Goal: Navigation & Orientation: Find specific page/section

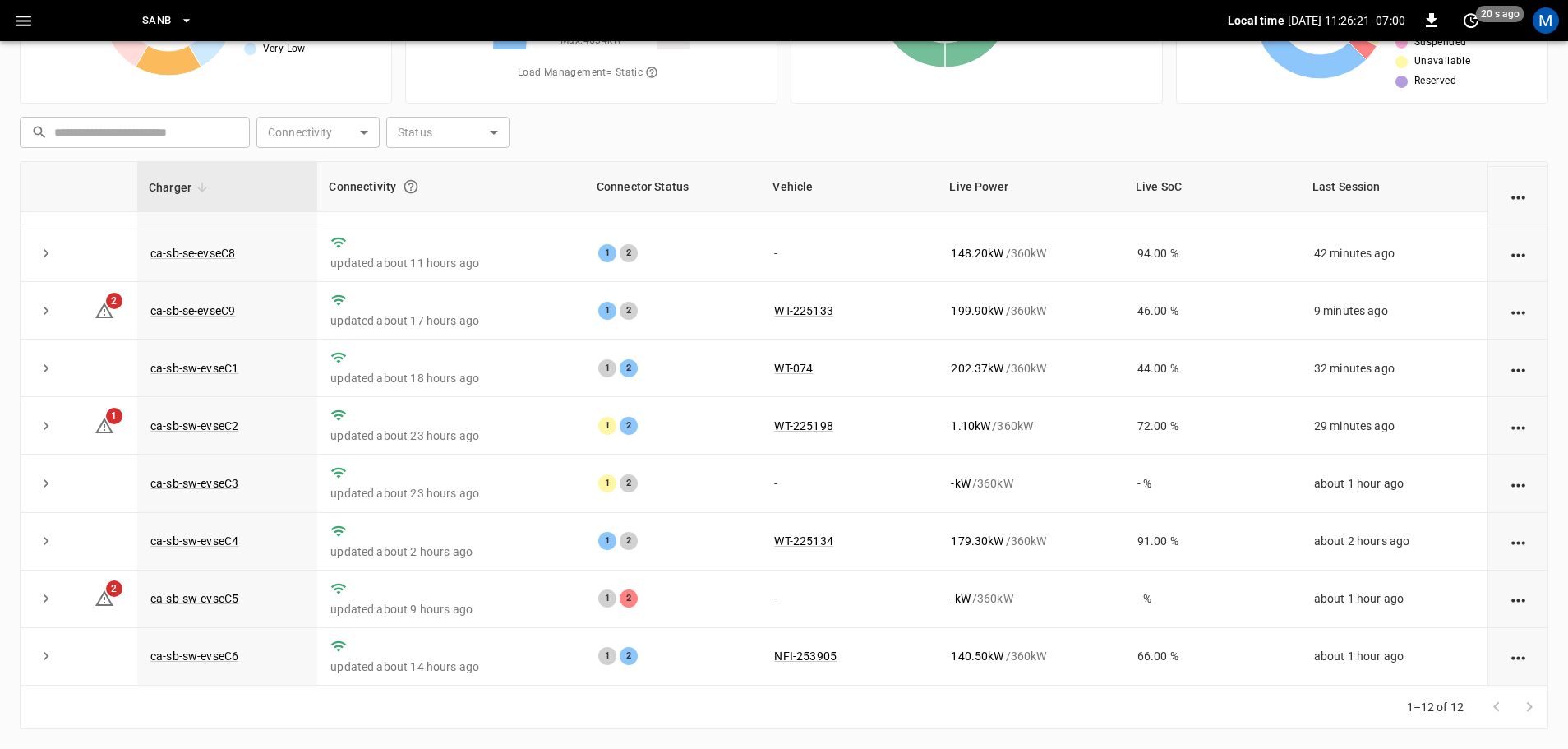
scroll to position [227, 0]
click at [229, 600] on link "ca-sb-sw-evseC5" at bounding box center [194, 598] width 94 height 20
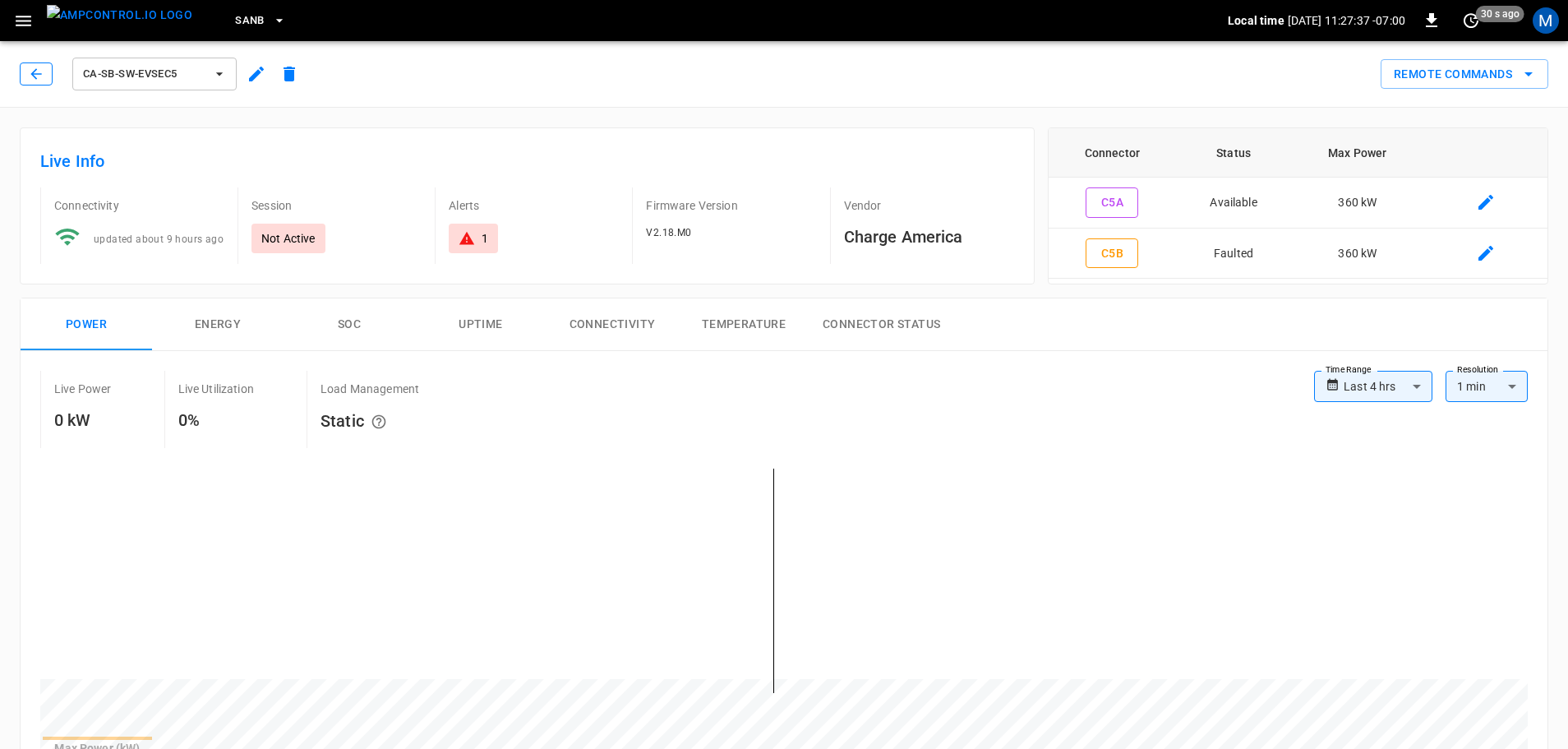
click at [34, 76] on icon "button" at bounding box center [35, 73] width 10 height 10
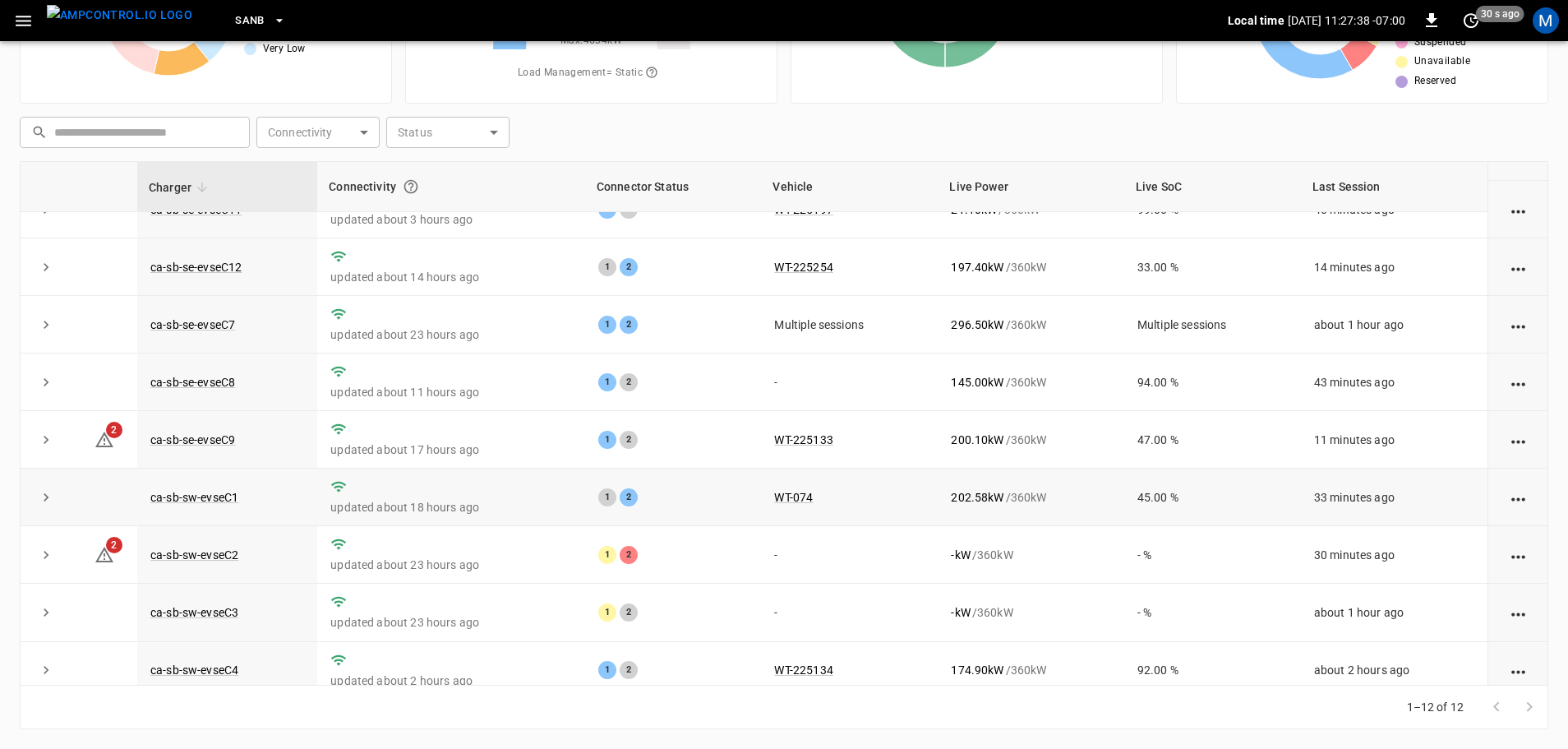
scroll to position [227, 0]
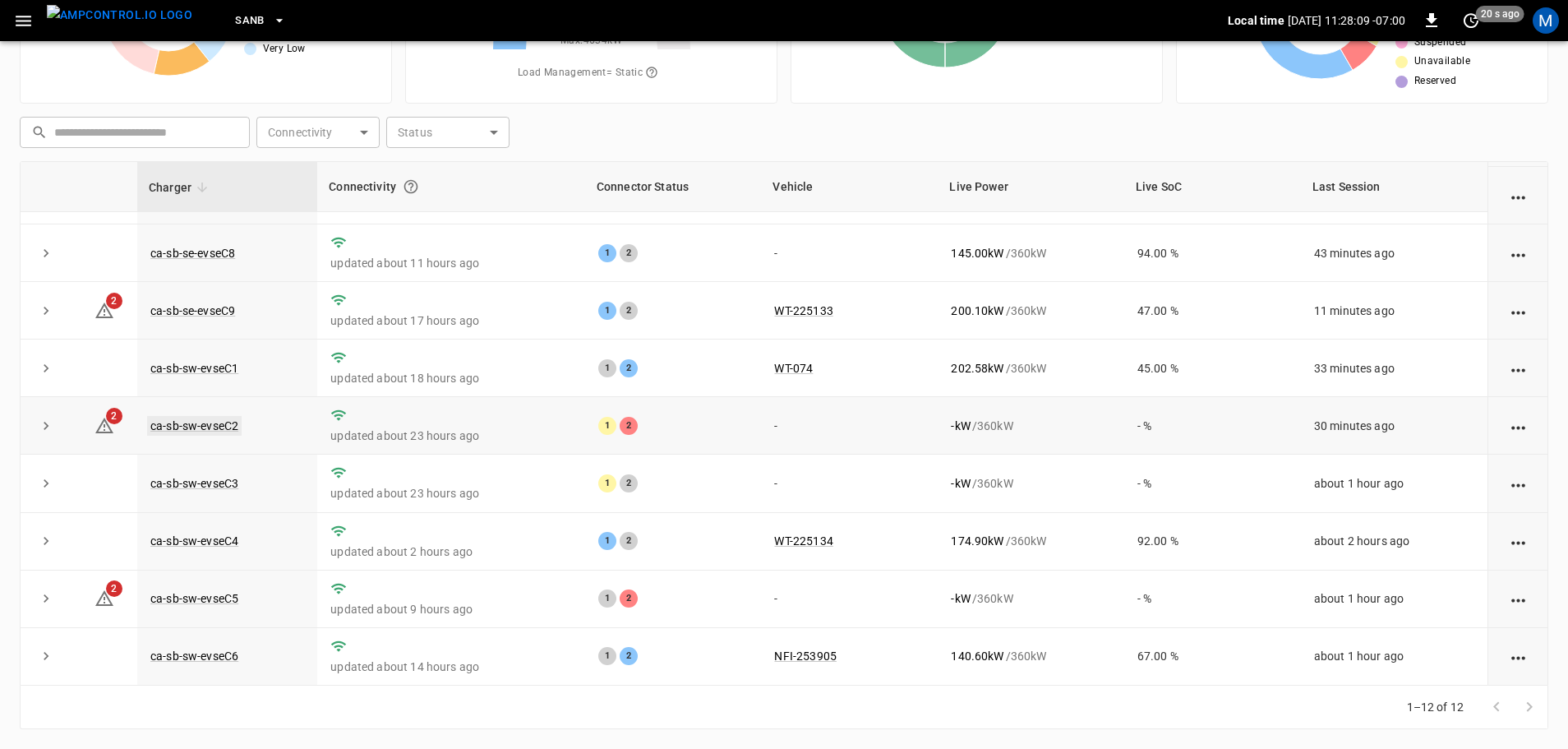
click at [228, 418] on link "ca-sb-sw-evseC2" at bounding box center [194, 425] width 94 height 20
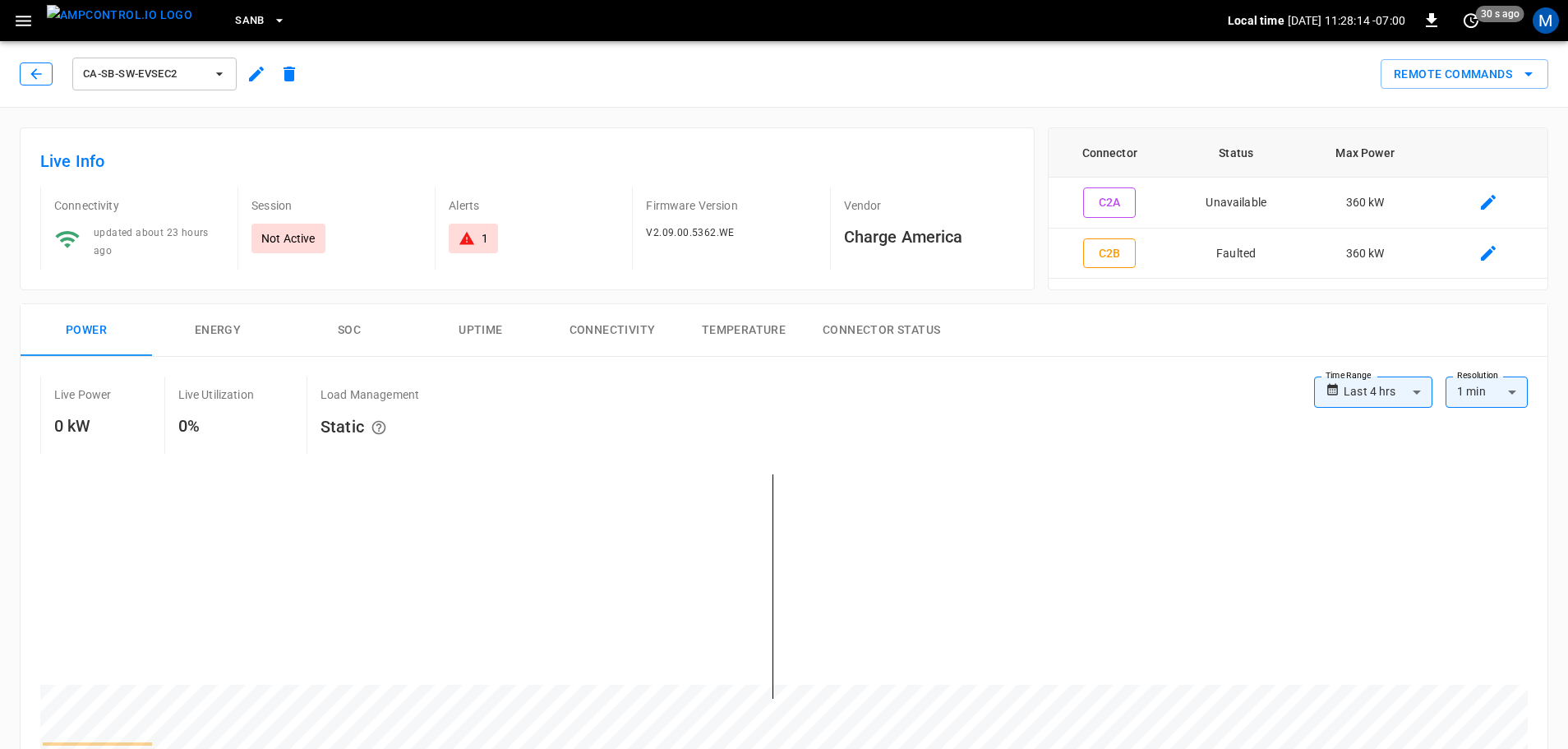
click at [29, 68] on icon "button" at bounding box center [36, 74] width 16 height 16
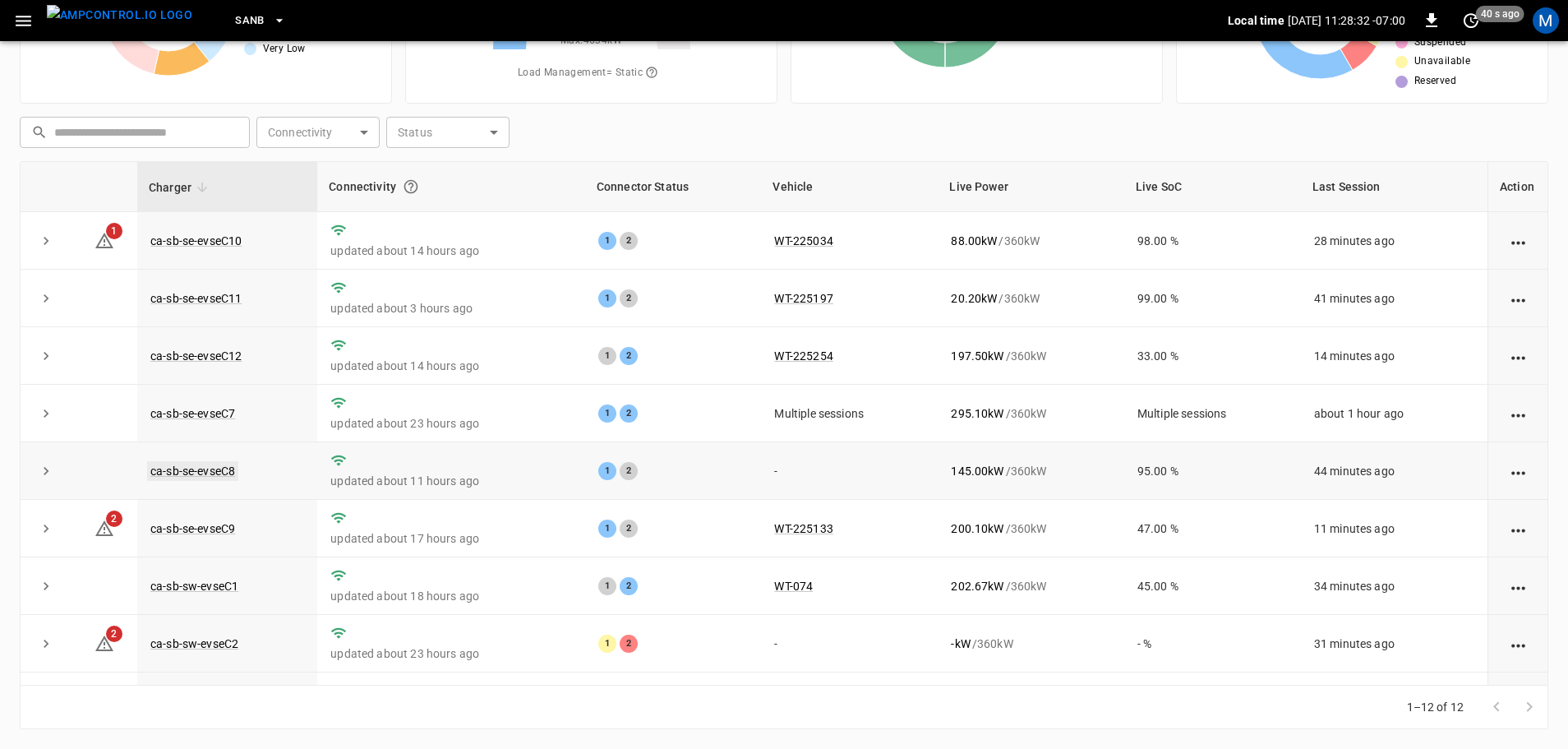
click at [214, 474] on link "ca-sb-se-evseC8" at bounding box center [192, 471] width 91 height 20
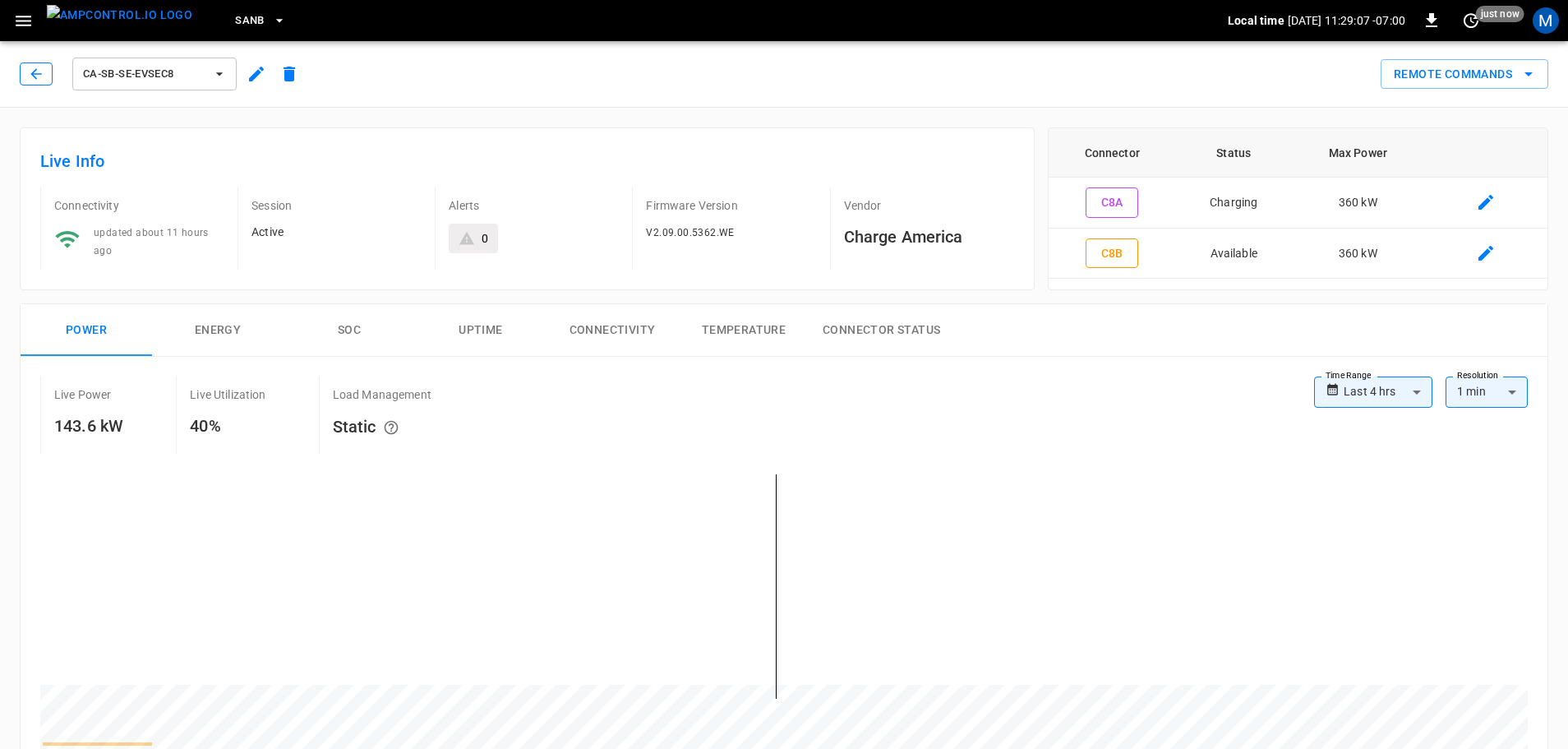
click at [39, 72] on icon "button" at bounding box center [36, 74] width 16 height 16
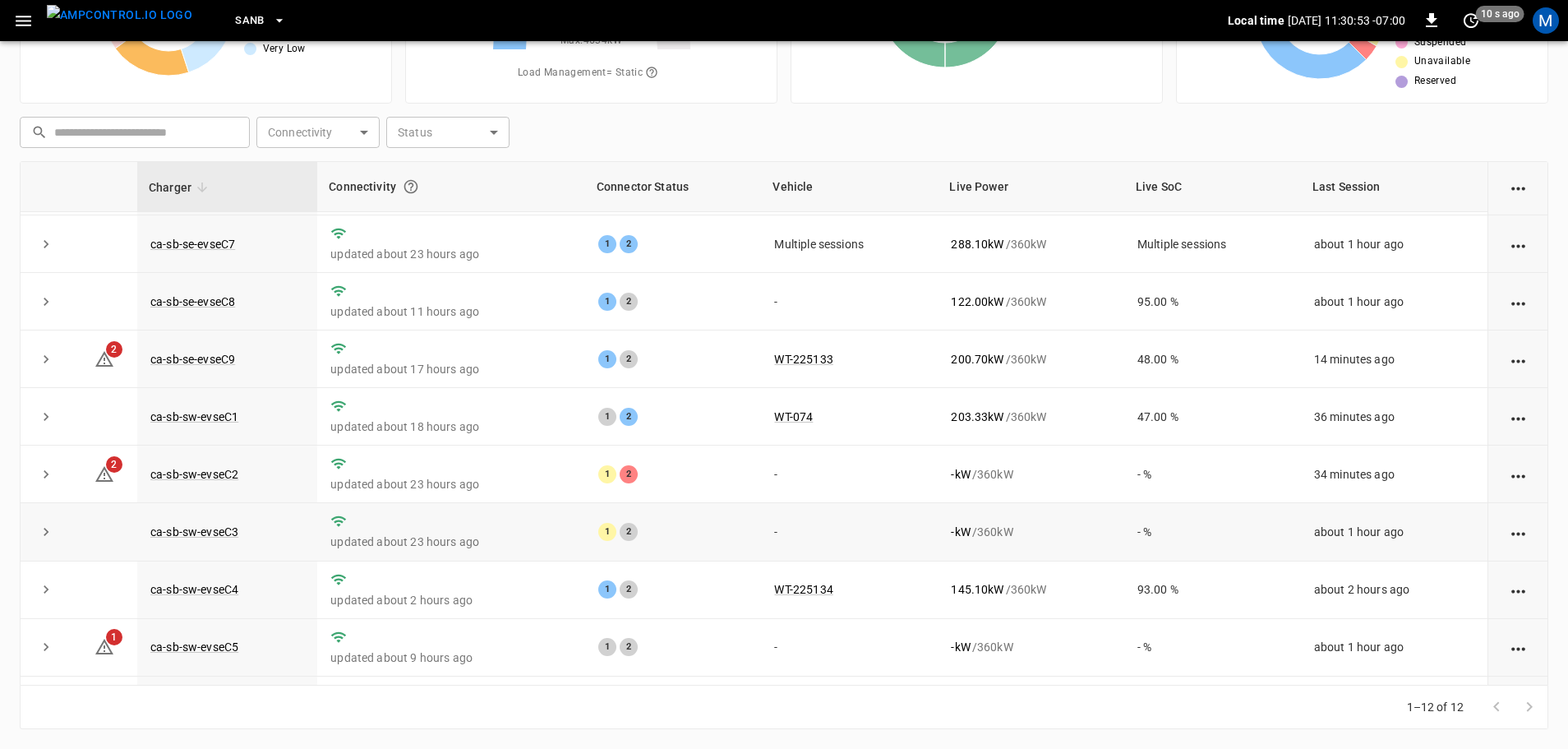
scroll to position [227, 0]
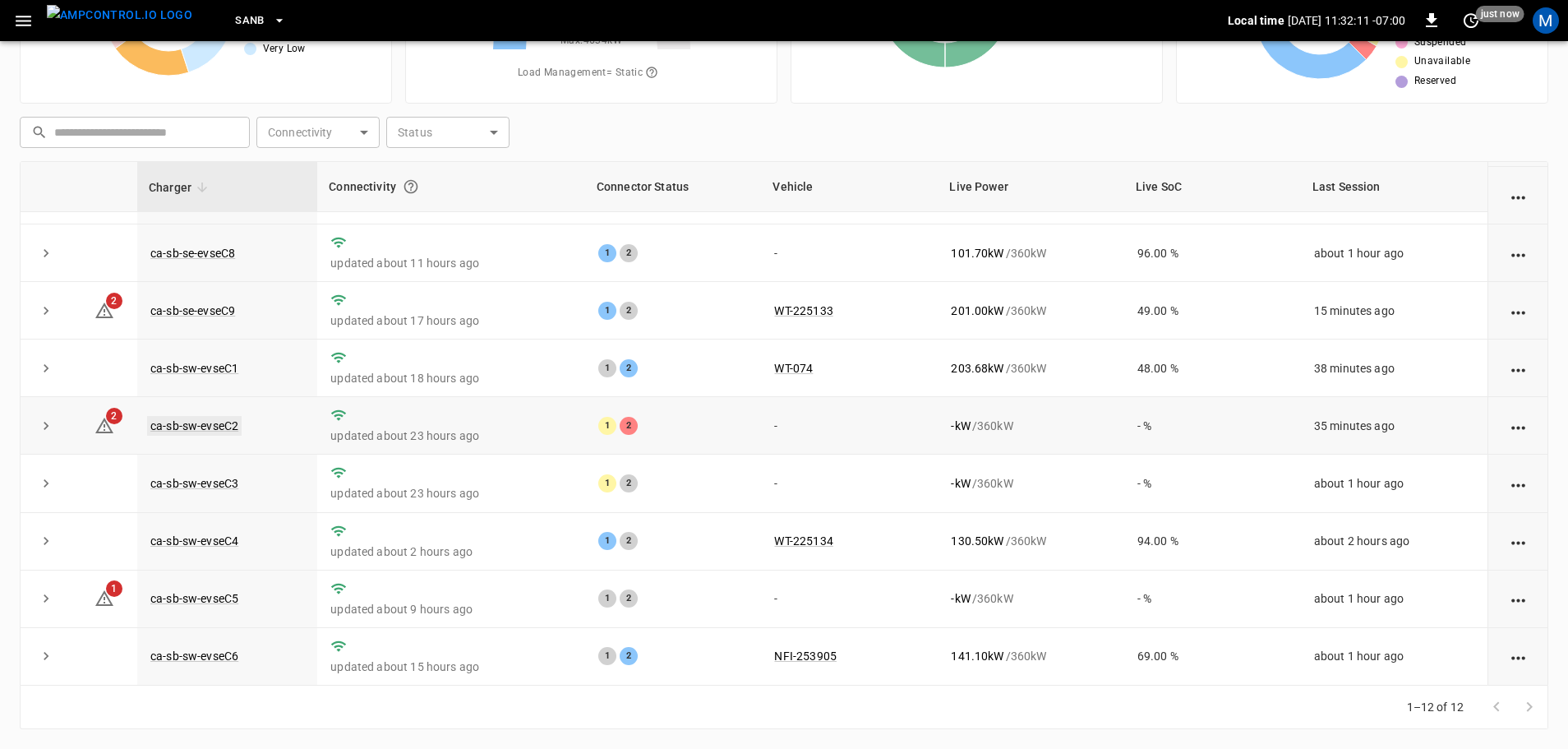
click at [234, 425] on link "ca-sb-sw-evseC2" at bounding box center [194, 425] width 94 height 20
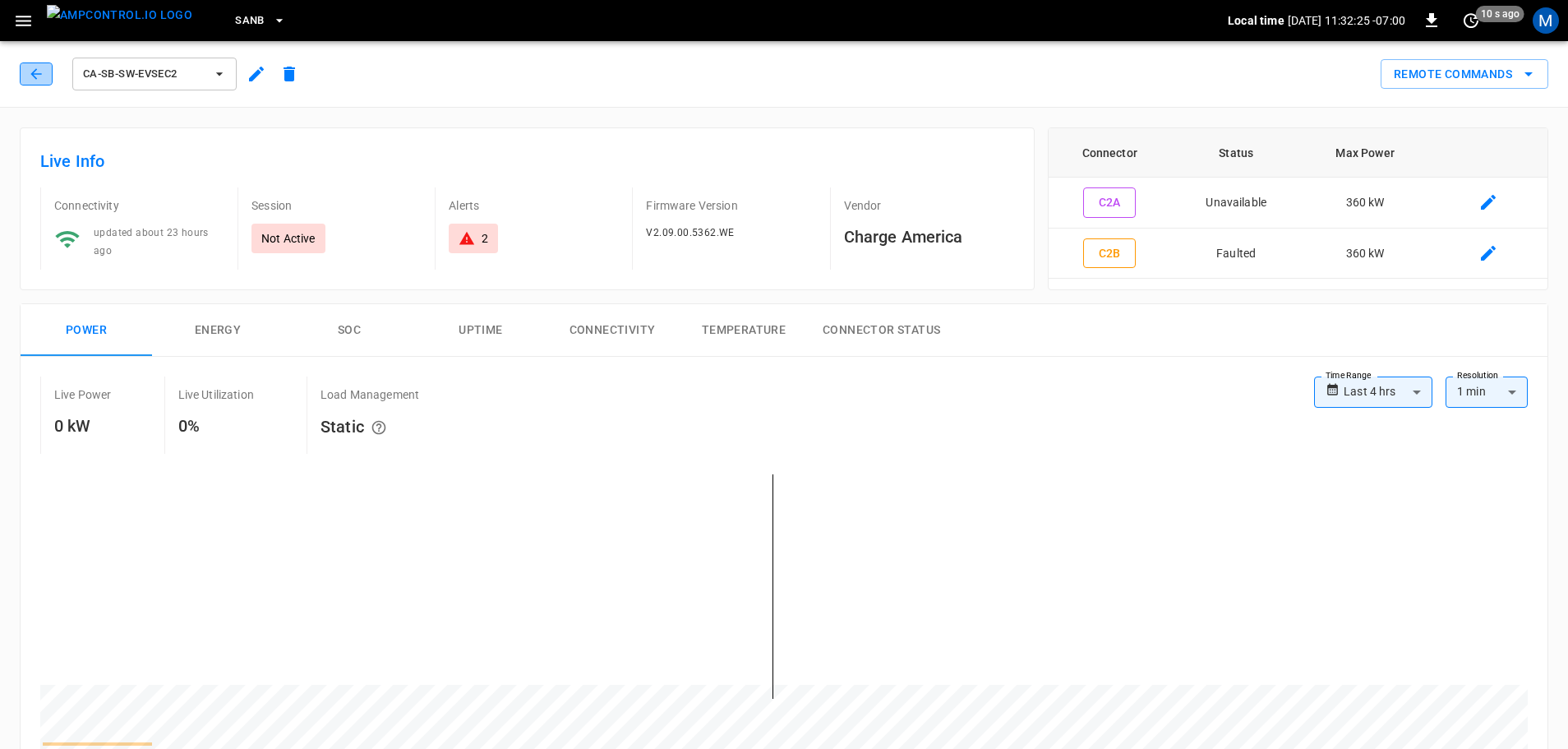
click at [41, 74] on icon "button" at bounding box center [35, 73] width 10 height 10
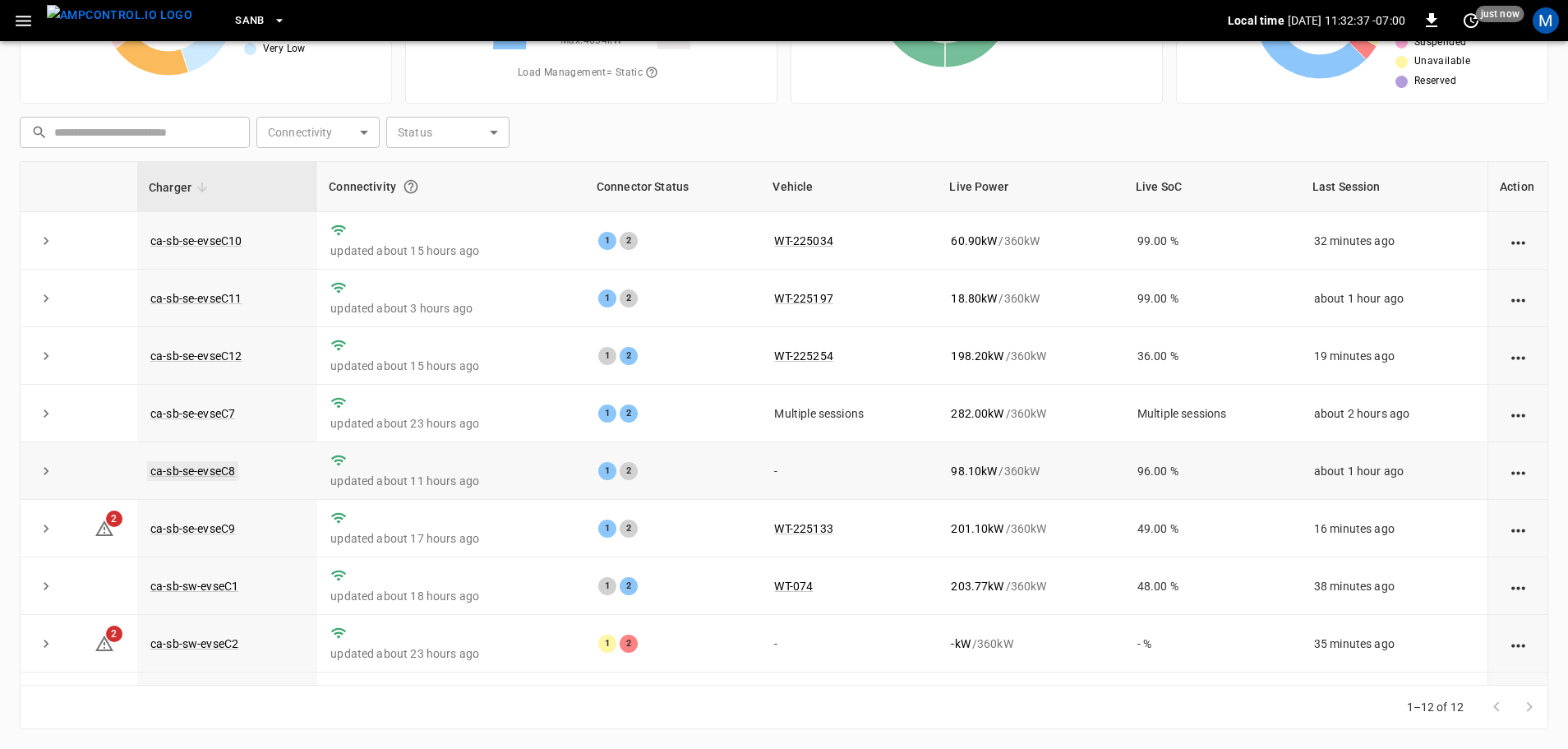
click at [189, 472] on link "ca-sb-se-evseC8" at bounding box center [192, 471] width 91 height 20
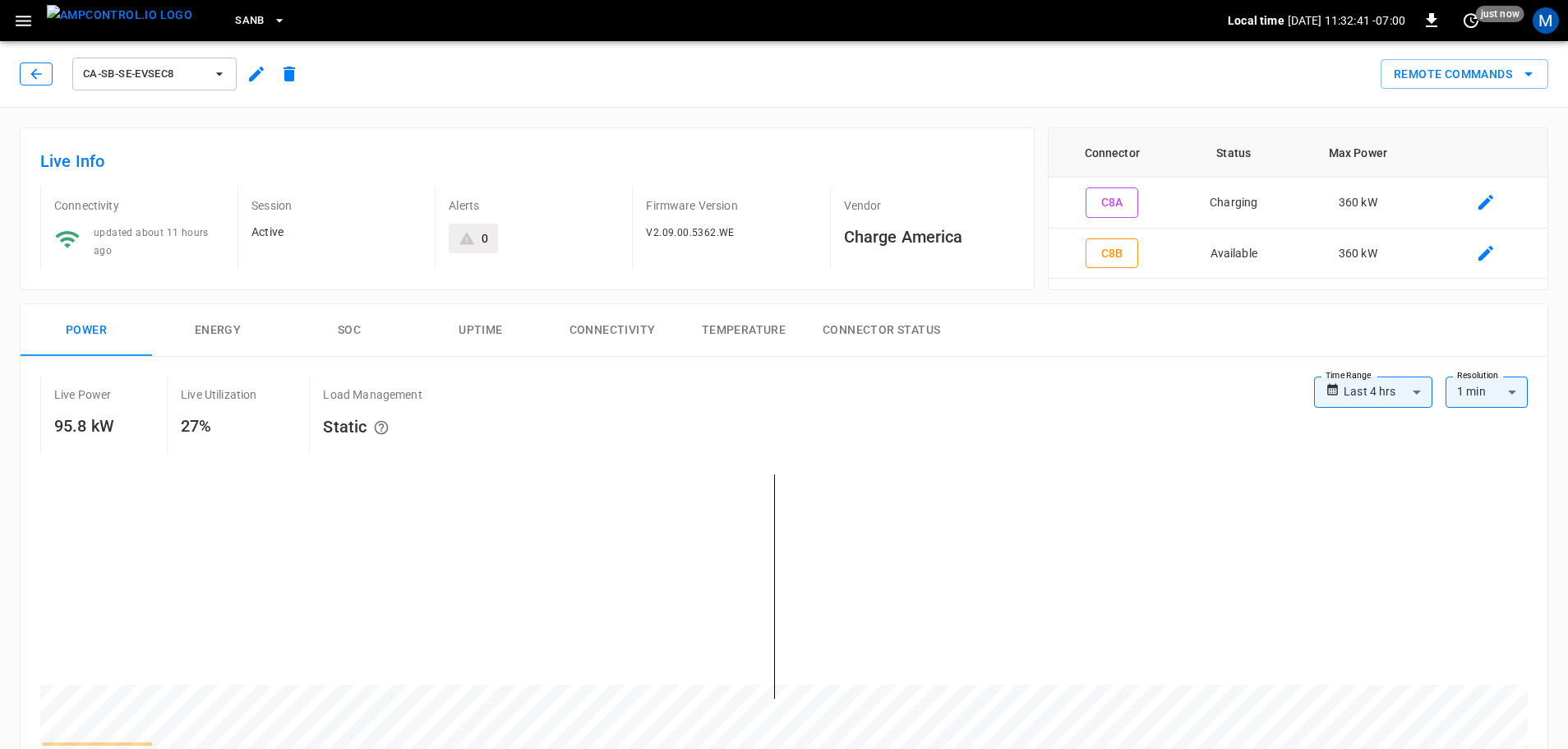
click at [43, 74] on icon "button" at bounding box center [36, 74] width 16 height 16
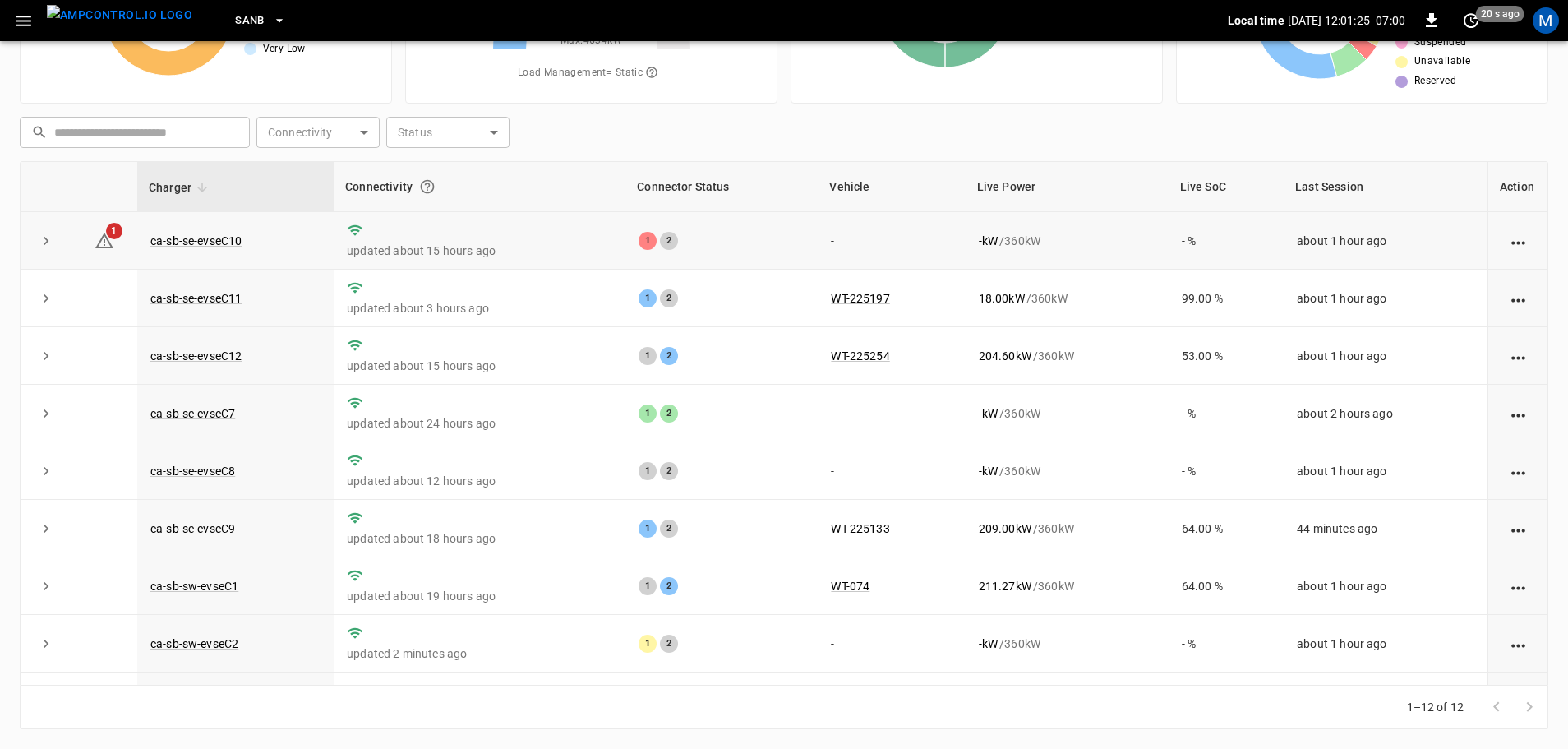
click at [188, 229] on td "ca-sb-se-evseC10" at bounding box center [236, 241] width 196 height 58
click at [206, 250] on link "ca-sb-se-evseC10" at bounding box center [196, 241] width 98 height 20
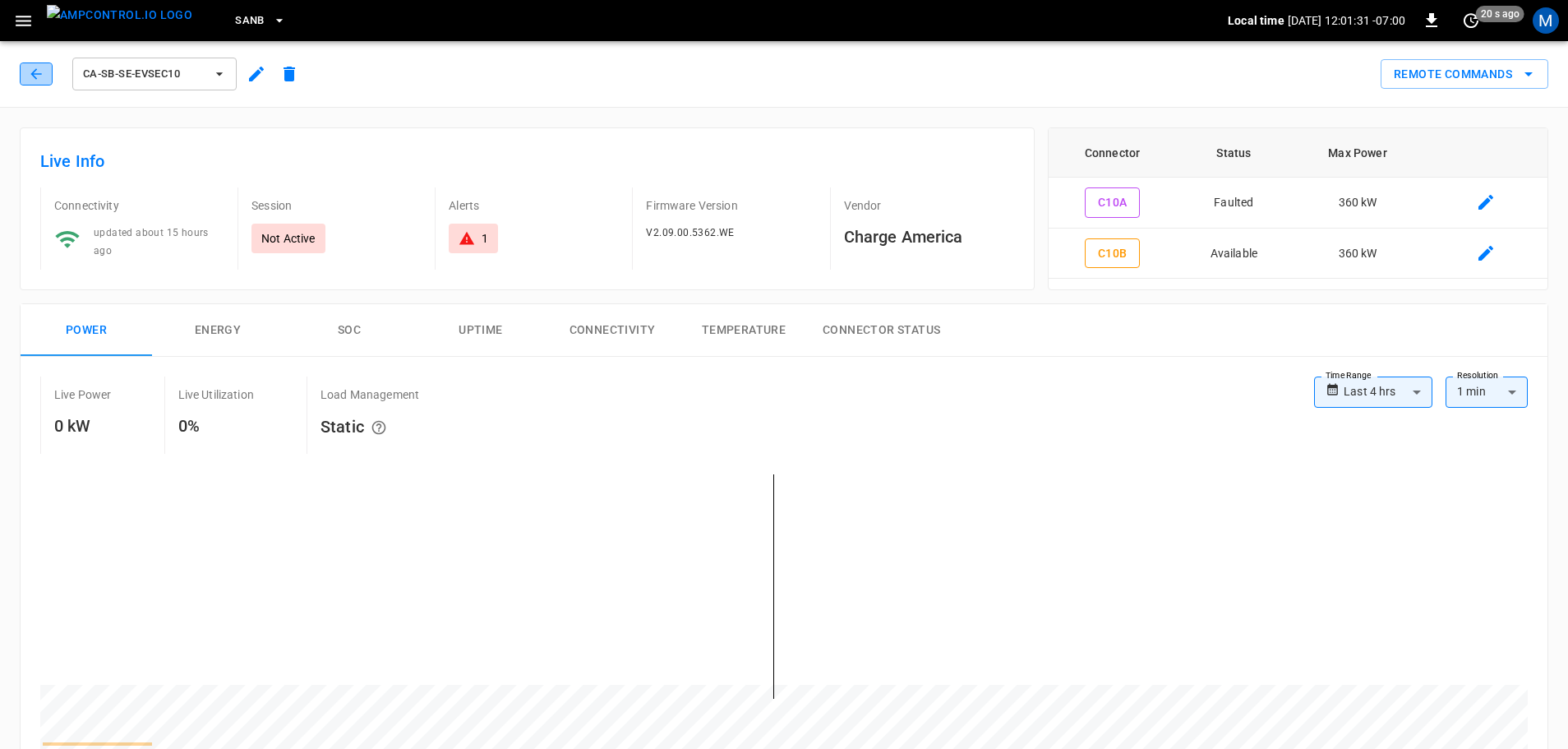
click at [35, 72] on icon "button" at bounding box center [35, 73] width 10 height 10
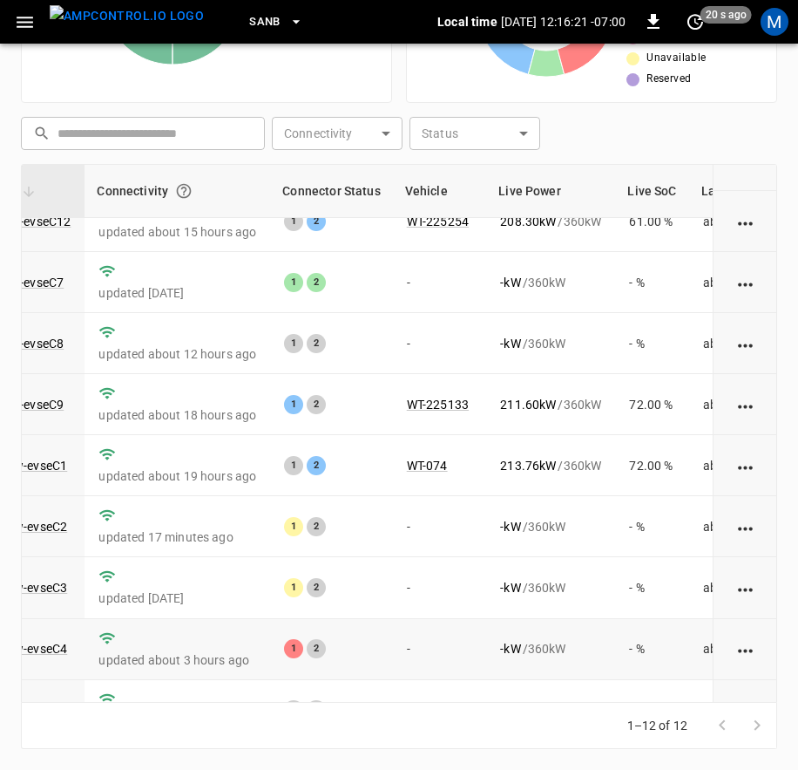
scroll to position [269, 186]
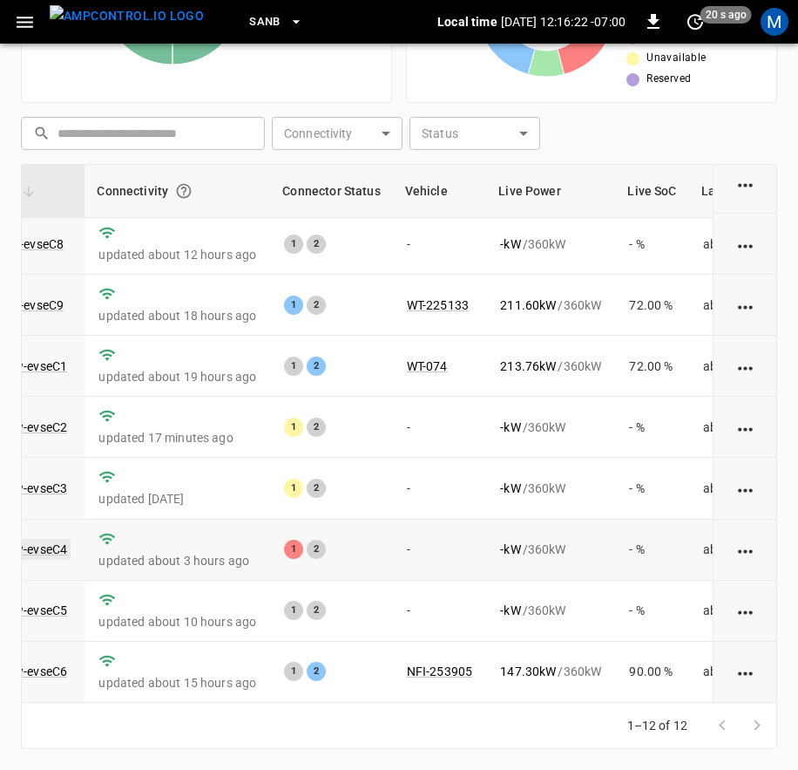
click at [37, 543] on link "ca-sb-sw-evseC4" at bounding box center [20, 549] width 100 height 21
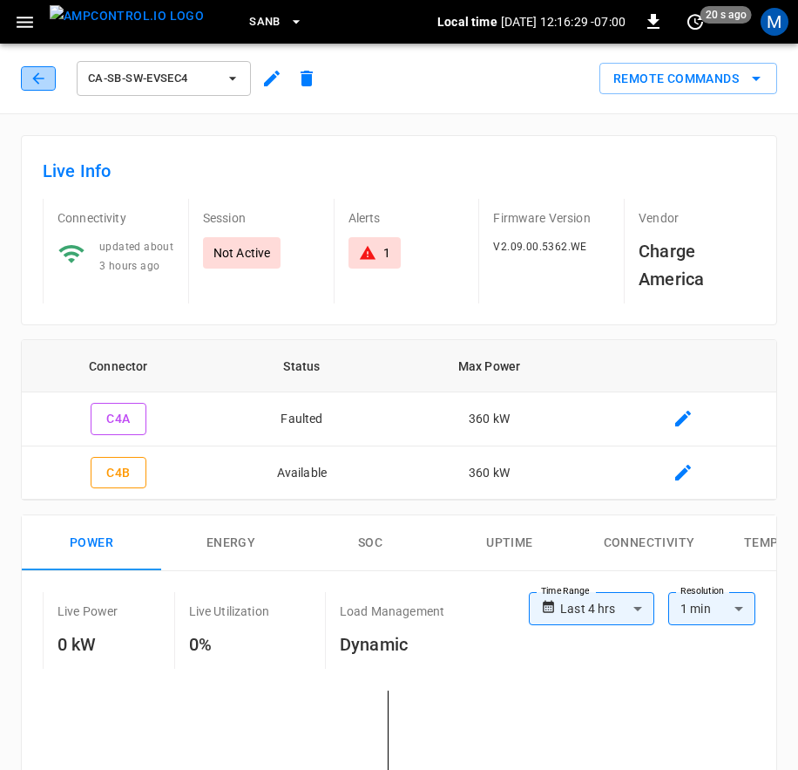
click at [32, 78] on button "button" at bounding box center [38, 78] width 35 height 24
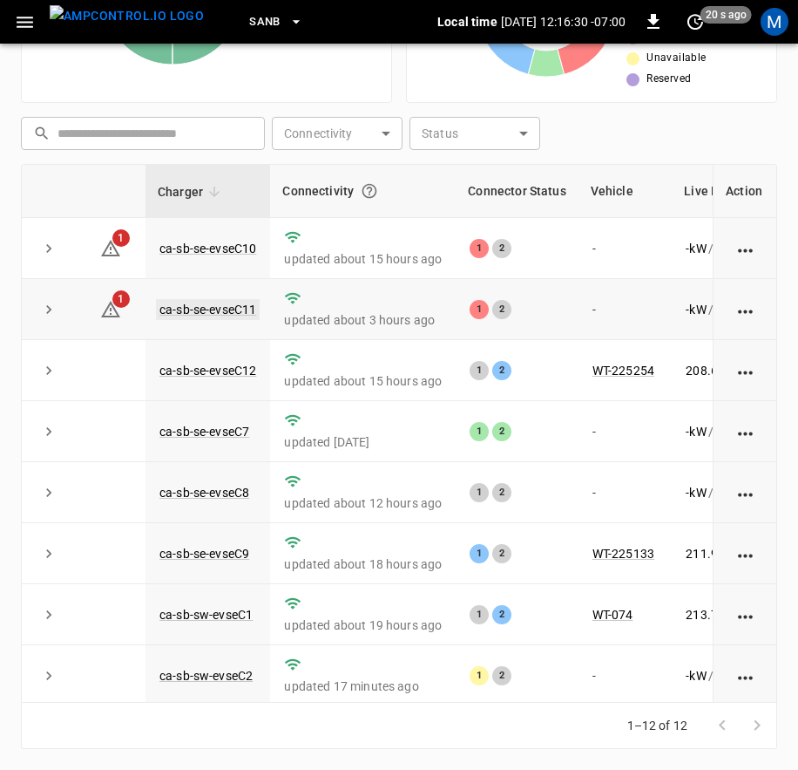
click at [200, 302] on link "ca-sb-se-evseC11" at bounding box center [208, 309] width 104 height 21
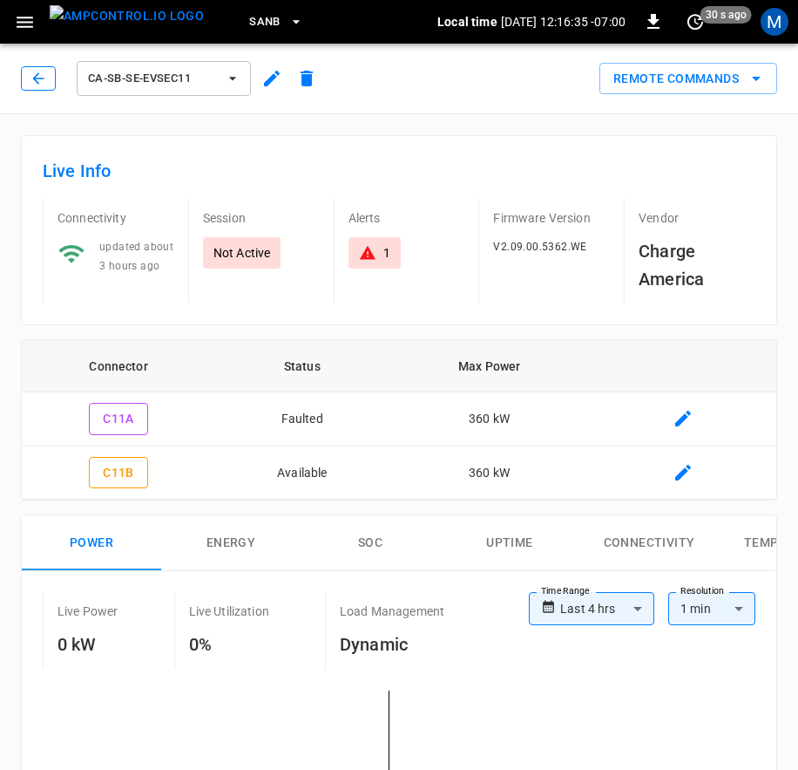
click at [35, 81] on icon "button" at bounding box center [38, 78] width 17 height 17
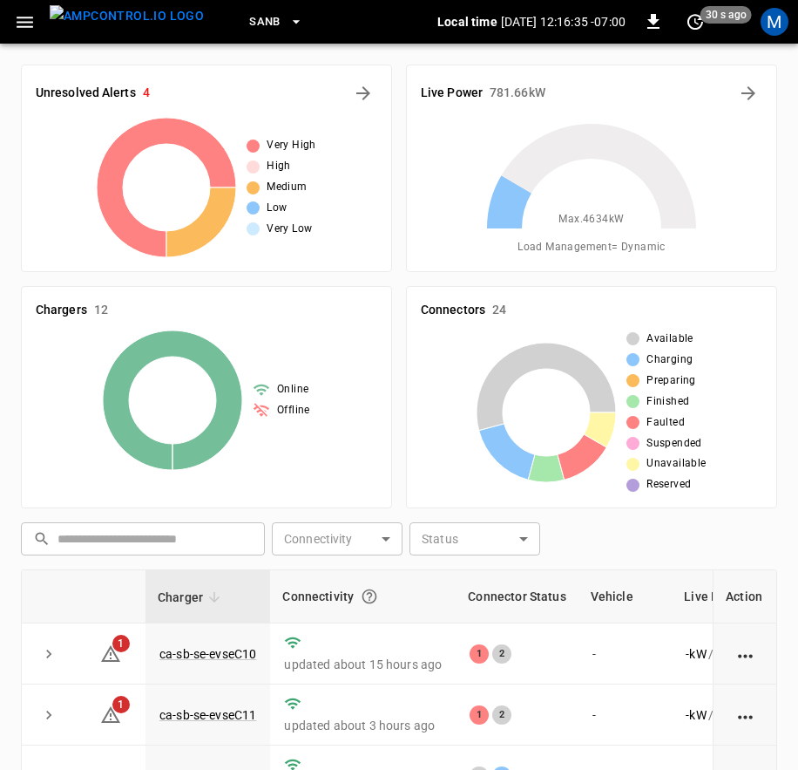
scroll to position [405, 0]
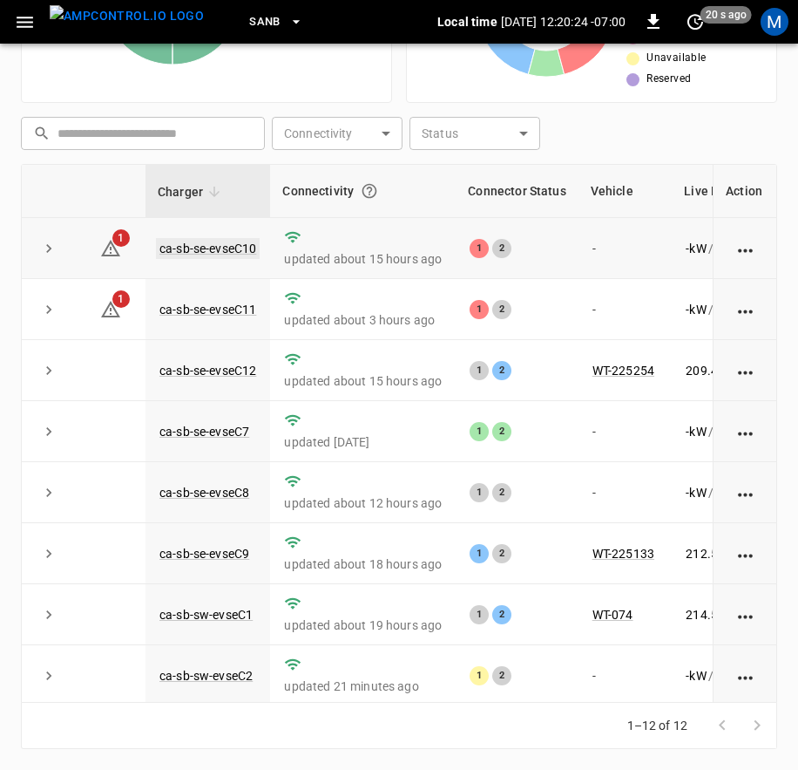
click at [193, 244] on link "ca-sb-se-evseC10" at bounding box center [208, 248] width 104 height 21
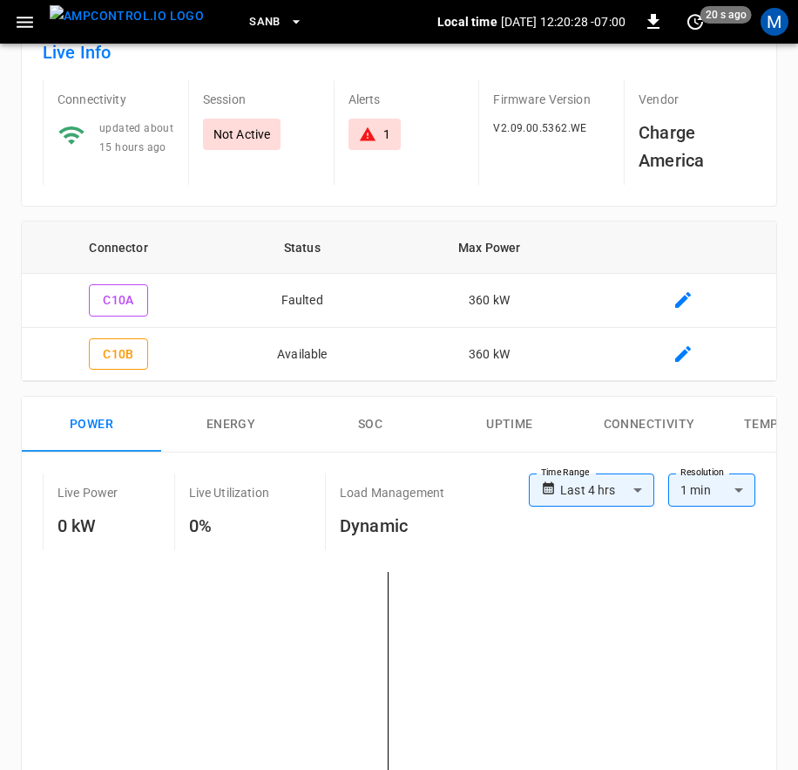
scroll to position [37, 0]
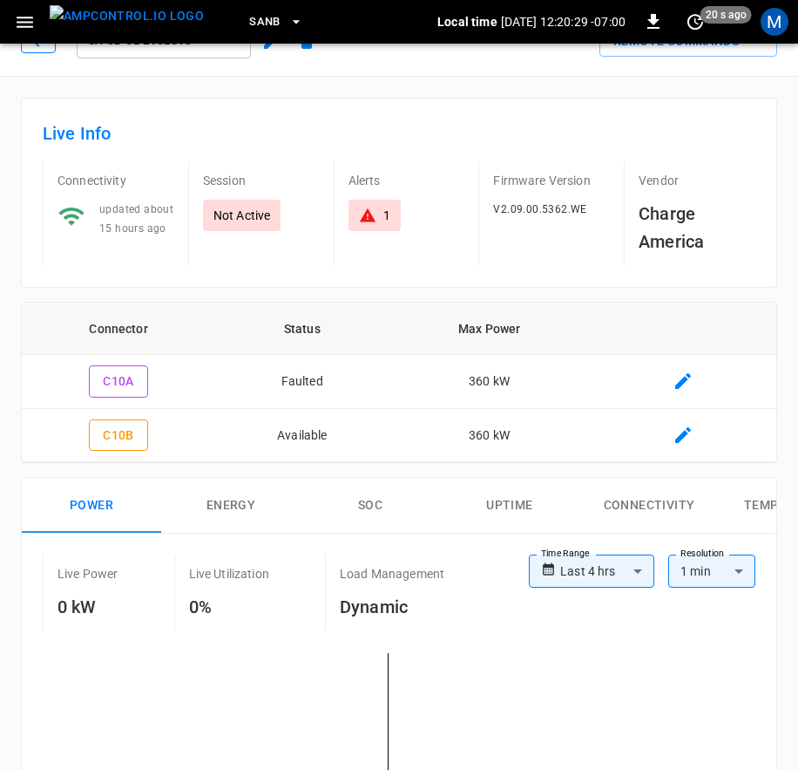
click at [51, 51] on button "button" at bounding box center [38, 41] width 35 height 24
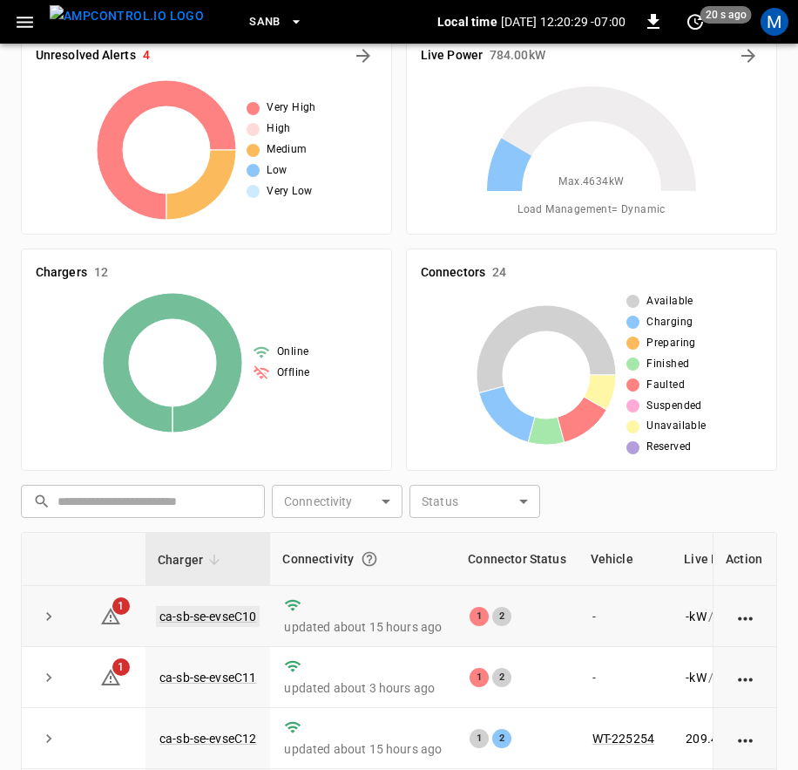
scroll to position [405, 0]
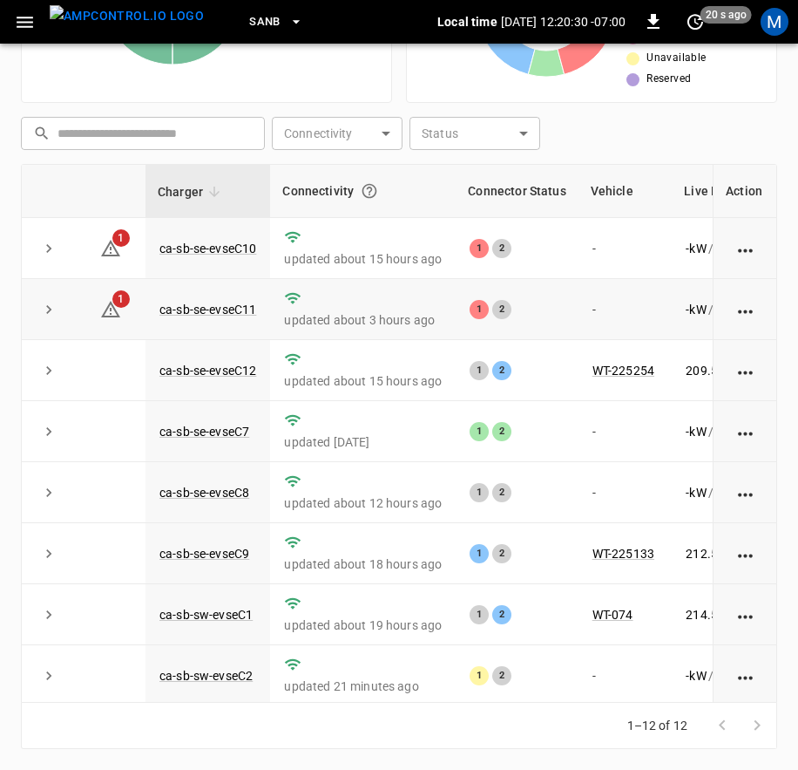
click at [227, 300] on td "ca-sb-se-evseC11" at bounding box center [208, 309] width 125 height 61
click at [243, 309] on link "ca-sb-se-evseC11" at bounding box center [208, 309] width 104 height 21
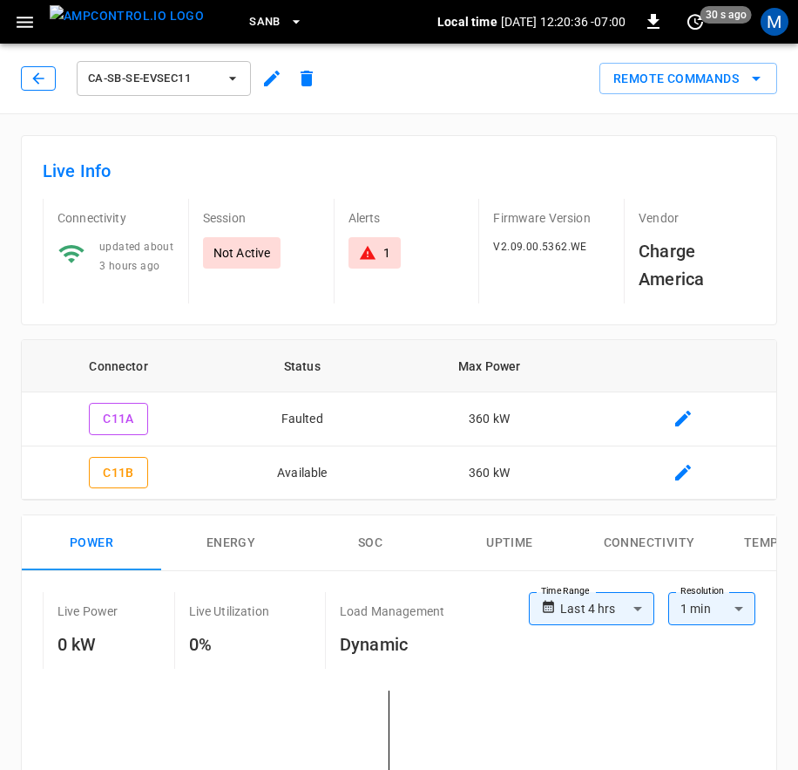
click at [42, 82] on icon "button" at bounding box center [38, 78] width 17 height 17
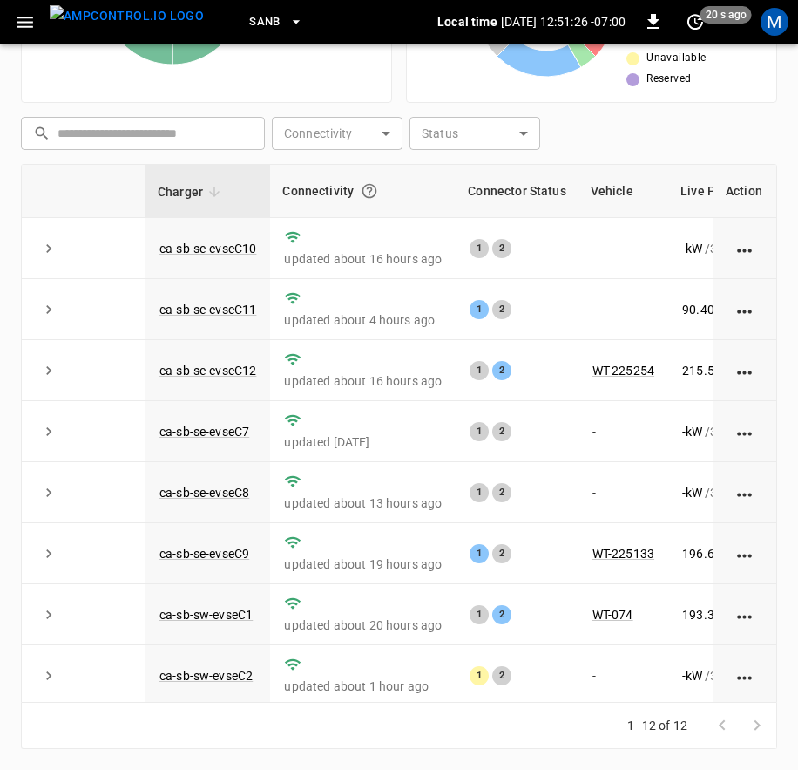
scroll to position [405, 0]
